Goal: Transaction & Acquisition: Purchase product/service

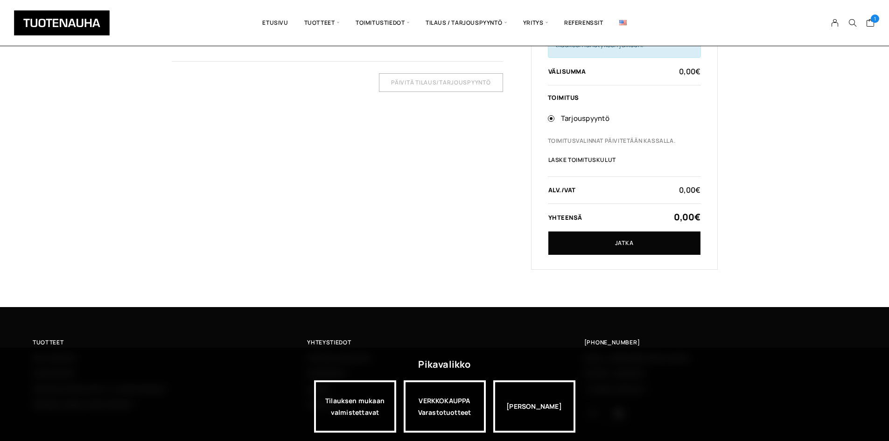
scroll to position [233, 0]
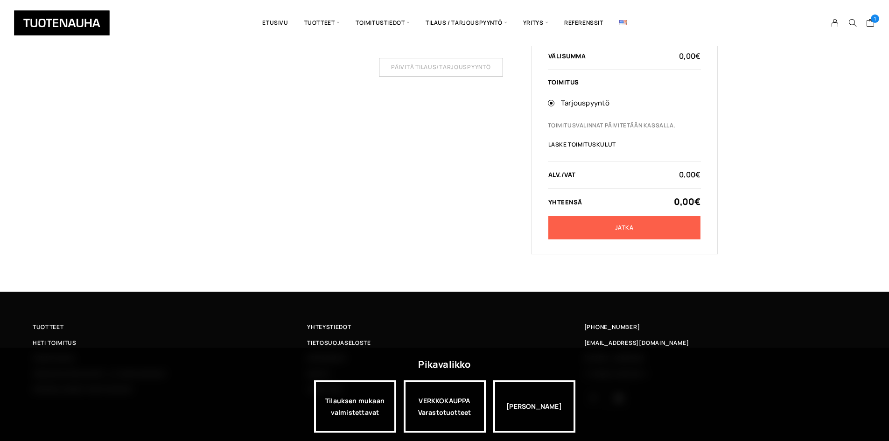
click at [652, 232] on link "Jatka" at bounding box center [624, 227] width 152 height 23
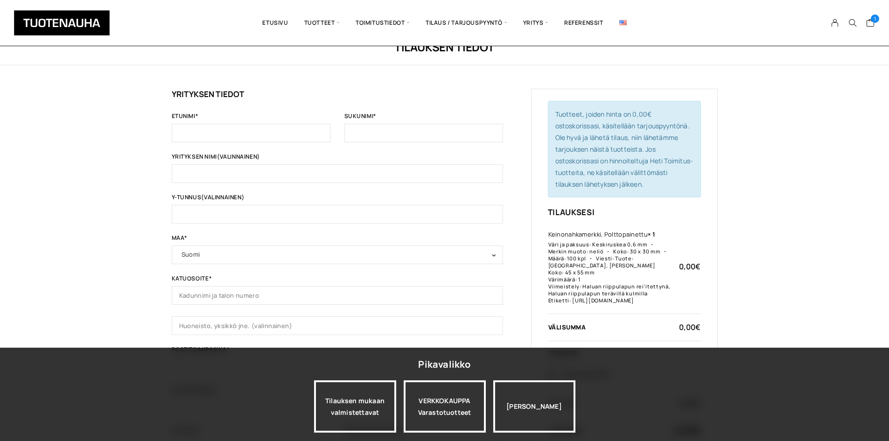
scroll to position [47, 0]
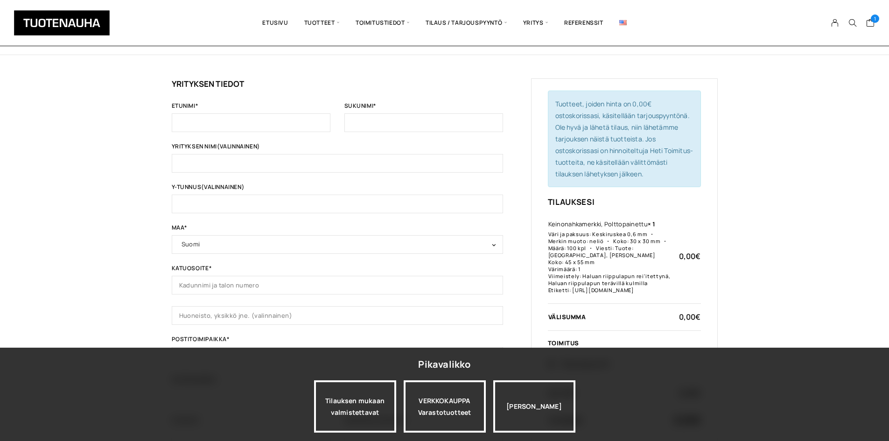
click at [243, 132] on div "Etunimi * Sukunimi * Yrityksen nimi (valinnainen) Y-tunnus (valinnainen) Maa * …" at bounding box center [337, 295] width 331 height 384
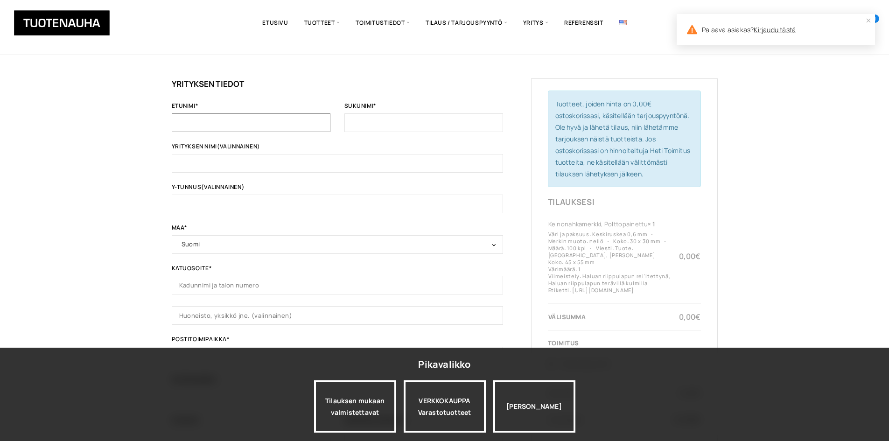
click at [243, 123] on input "Etunimi *" at bounding box center [251, 122] width 159 height 19
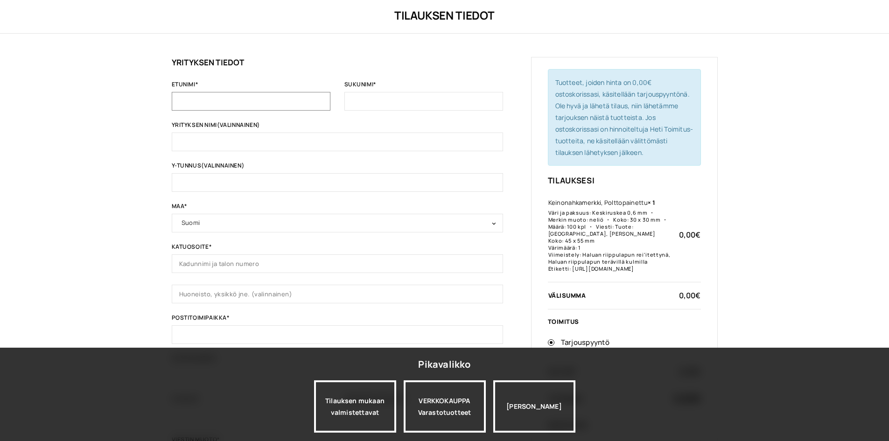
scroll to position [0, 0]
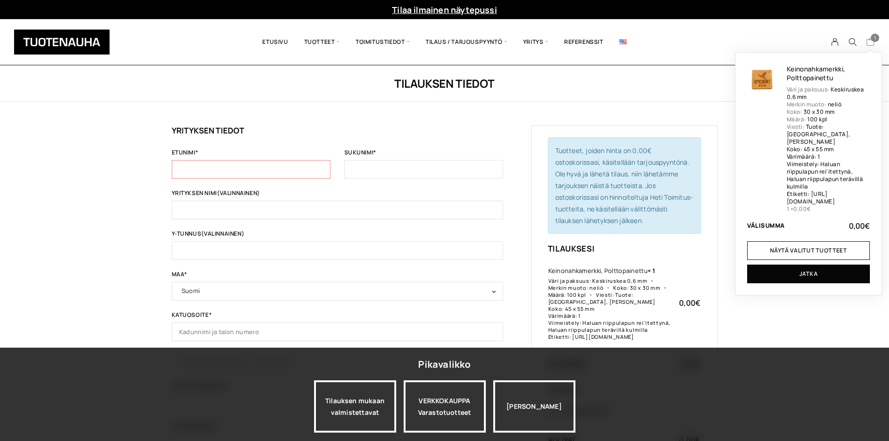
click at [871, 45] on icon "Cart" at bounding box center [870, 42] width 9 height 8
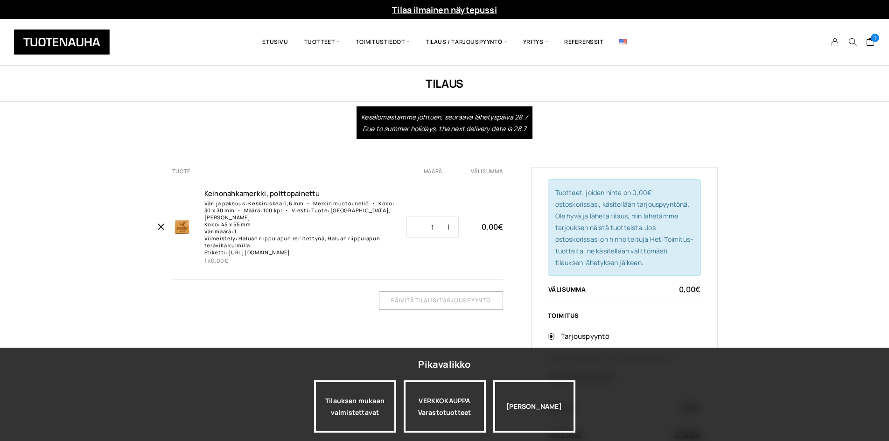
click at [156, 226] on icon "Poista Keinonahkamerkki, polttopainettu ostoskorista" at bounding box center [160, 227] width 8 height 8
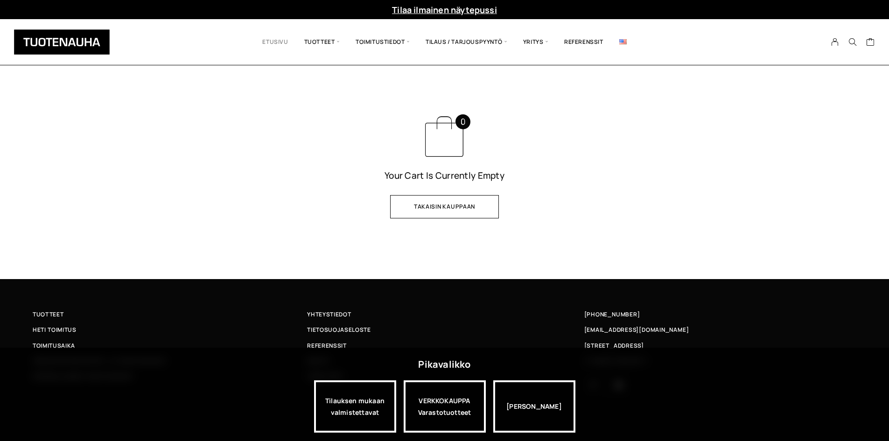
click at [289, 41] on link "Etusivu" at bounding box center [275, 42] width 42 height 32
